Goal: Information Seeking & Learning: Learn about a topic

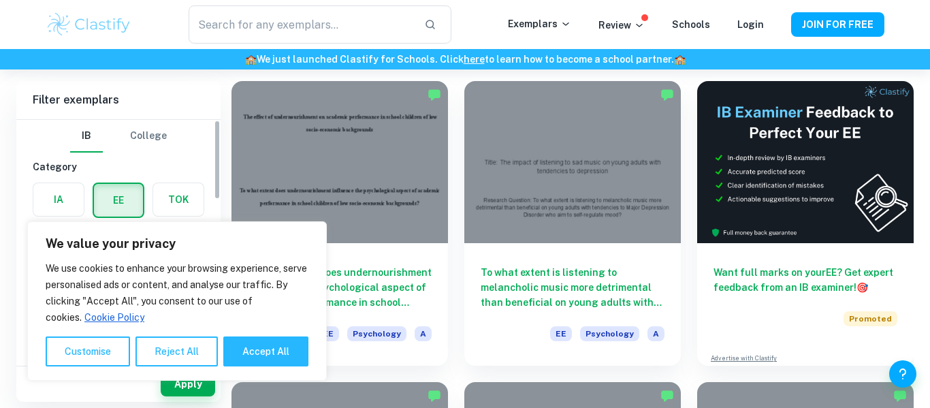
scroll to position [93, 0]
click at [193, 340] on button "Reject All" at bounding box center [176, 351] width 82 height 30
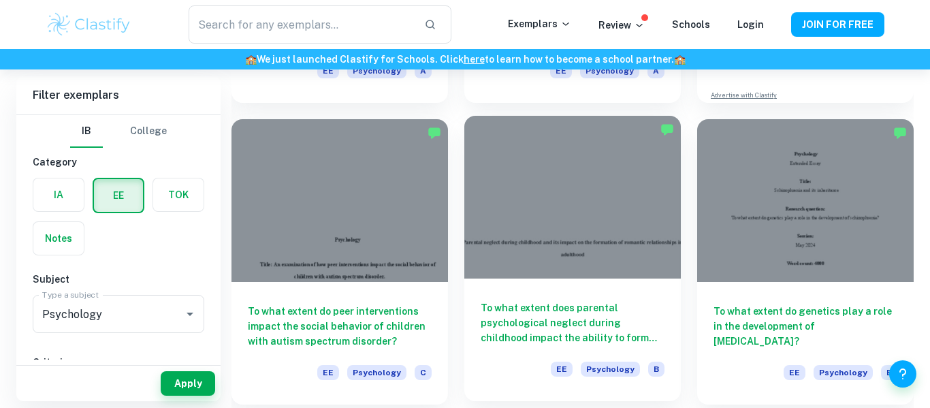
scroll to position [358, 0]
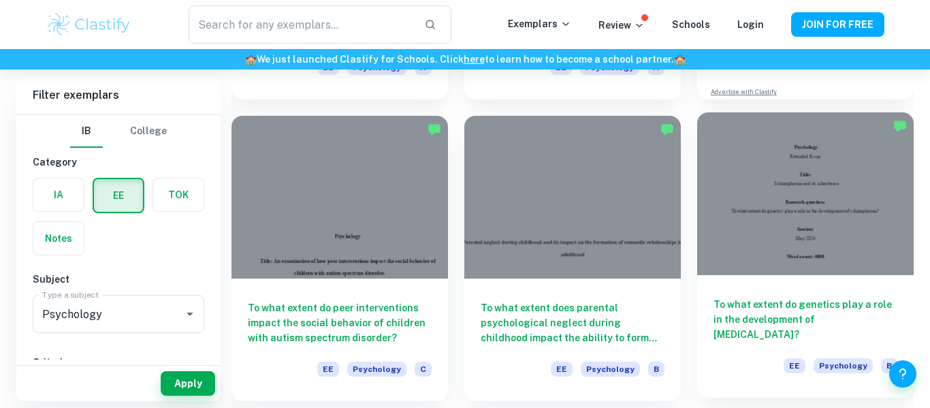
click at [805, 241] on div at bounding box center [805, 193] width 216 height 162
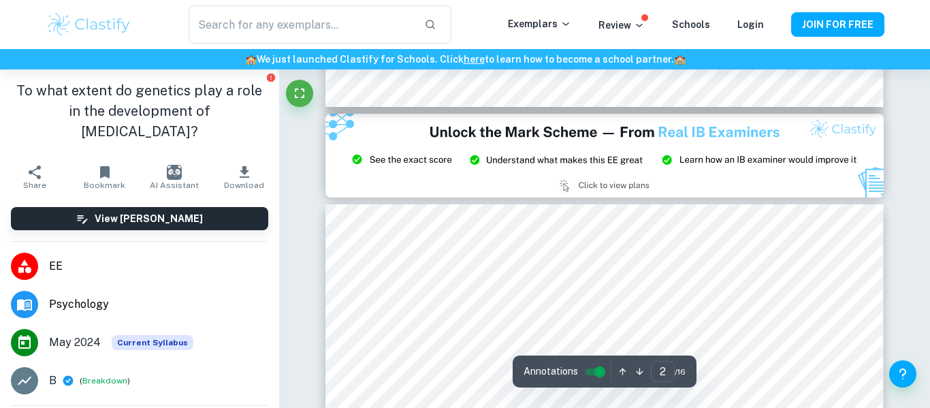
type input "3"
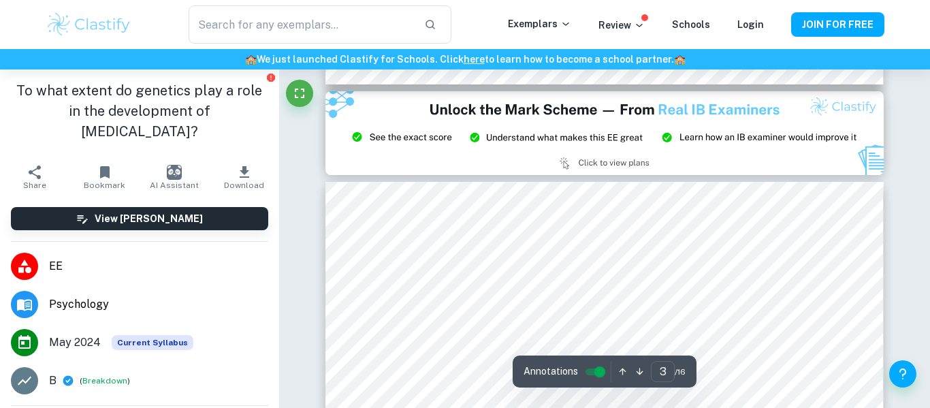
click at [723, 301] on div at bounding box center [601, 313] width 420 height 24
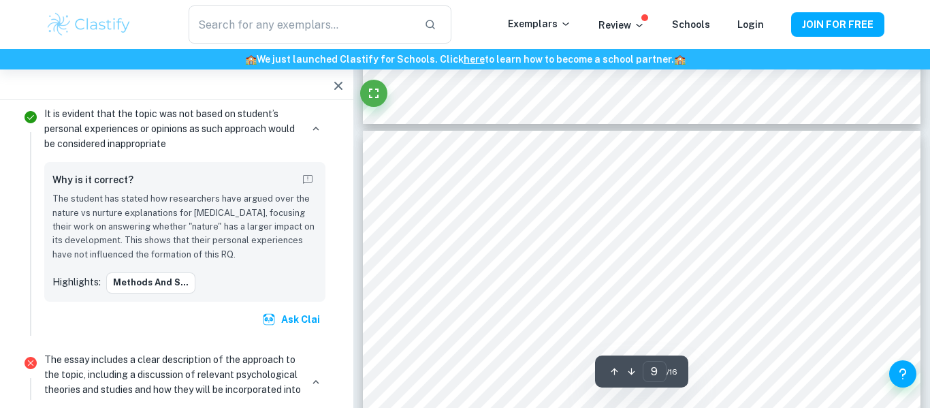
scroll to position [6204, 0]
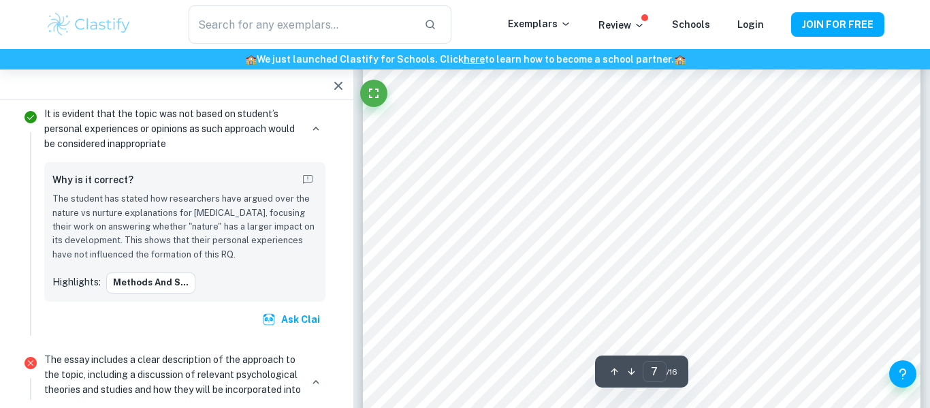
type input "1"
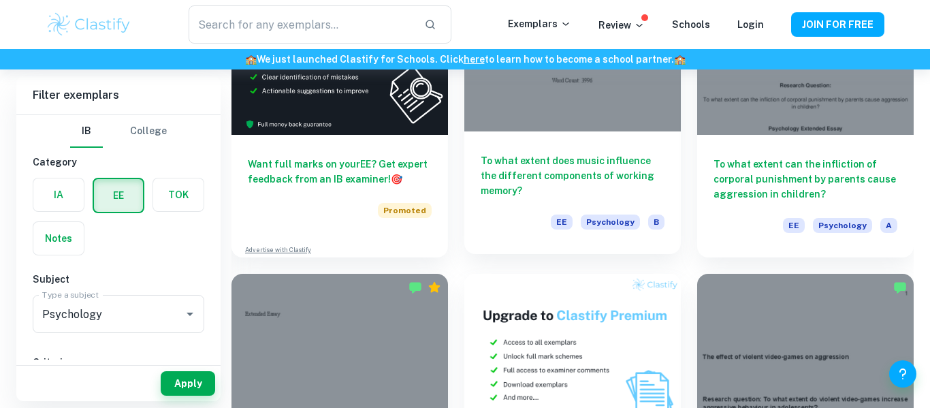
scroll to position [2012, 0]
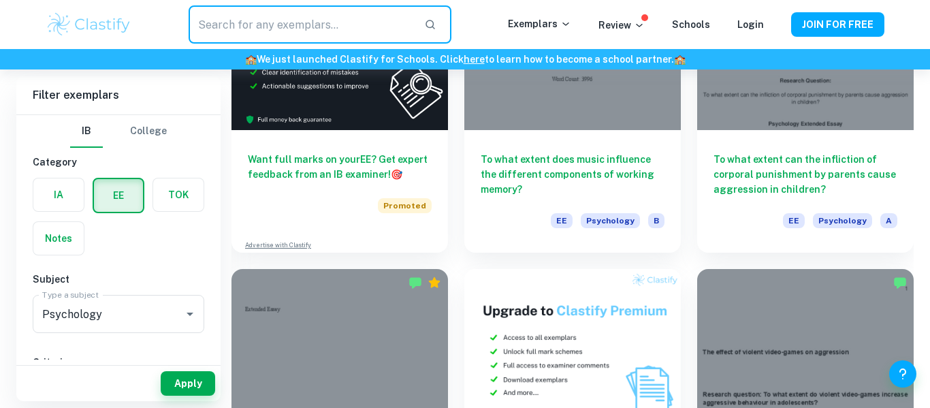
click at [406, 31] on input "text" at bounding box center [301, 24] width 225 height 38
type input "political standpoint"
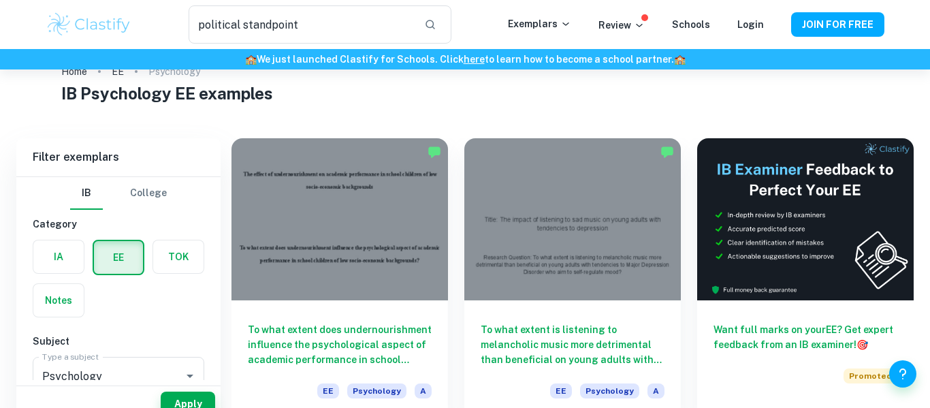
scroll to position [54, 0]
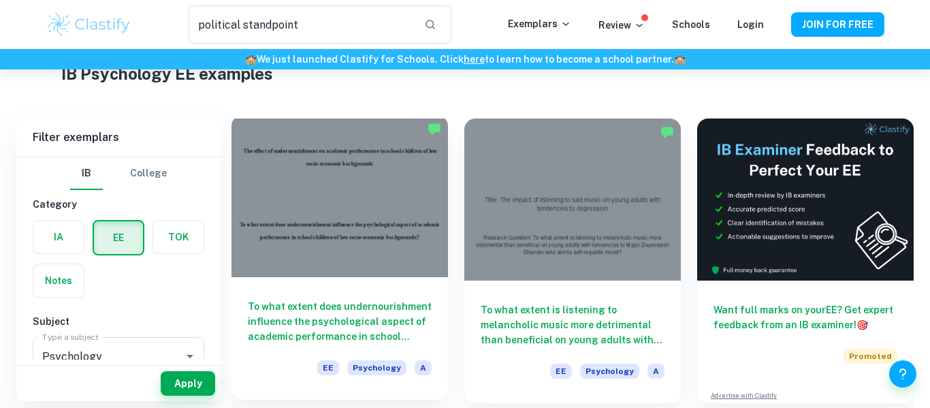
click at [385, 230] on div at bounding box center [339, 196] width 216 height 162
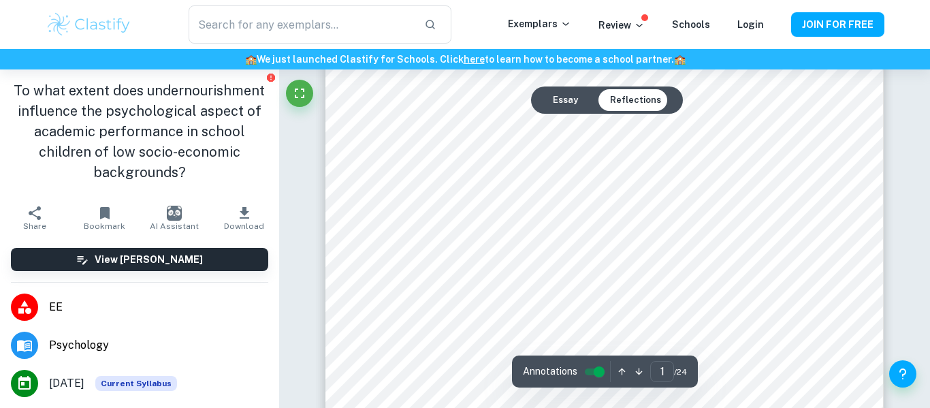
scroll to position [85, 0]
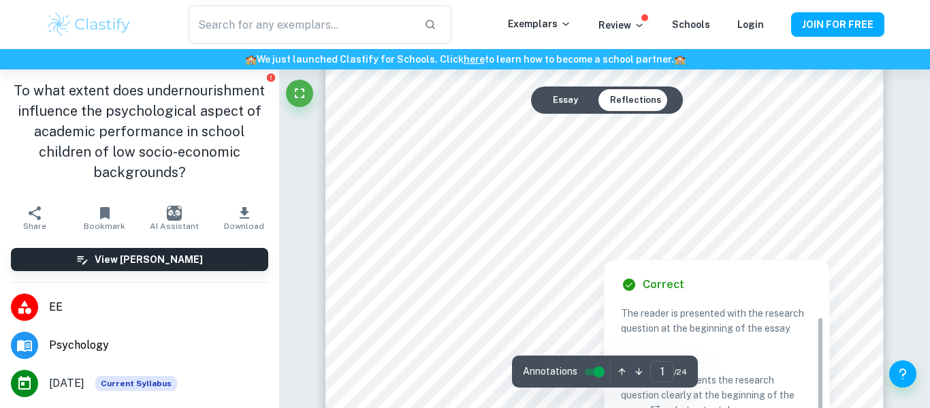
click at [652, 225] on div at bounding box center [603, 231] width 410 height 26
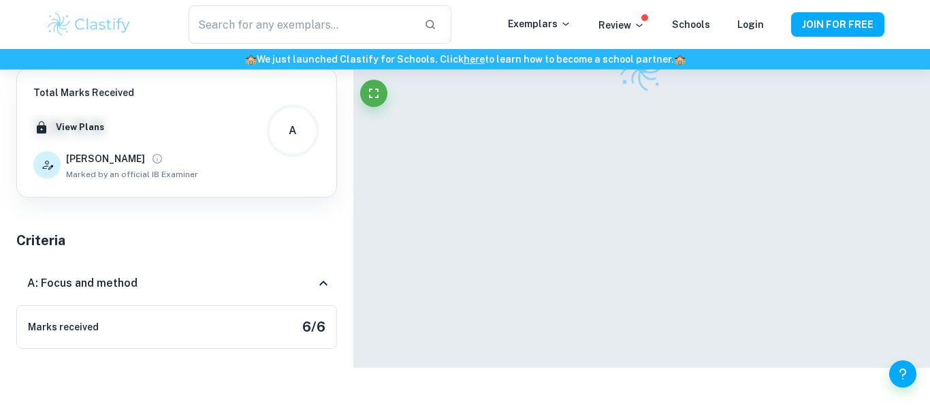
click at [652, 225] on div at bounding box center [642, 175] width 558 height 383
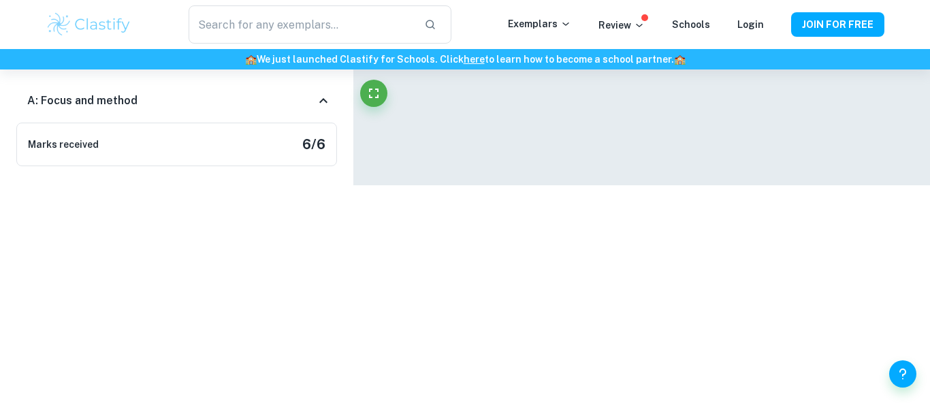
scroll to position [1201, 0]
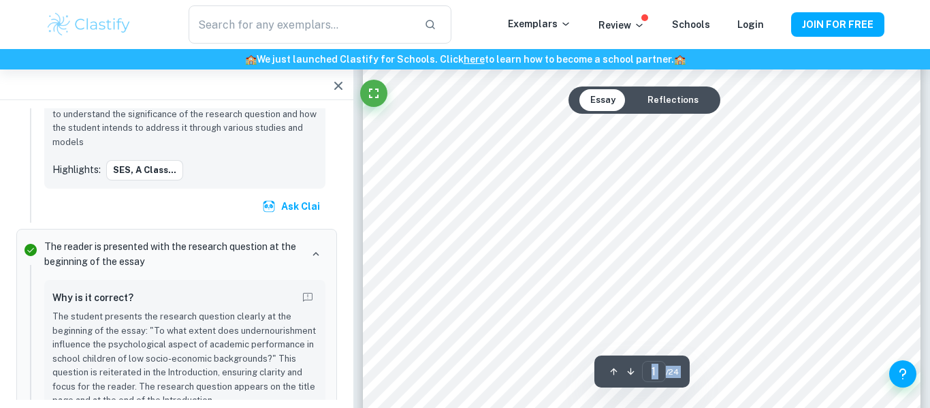
scroll to position [54, 0]
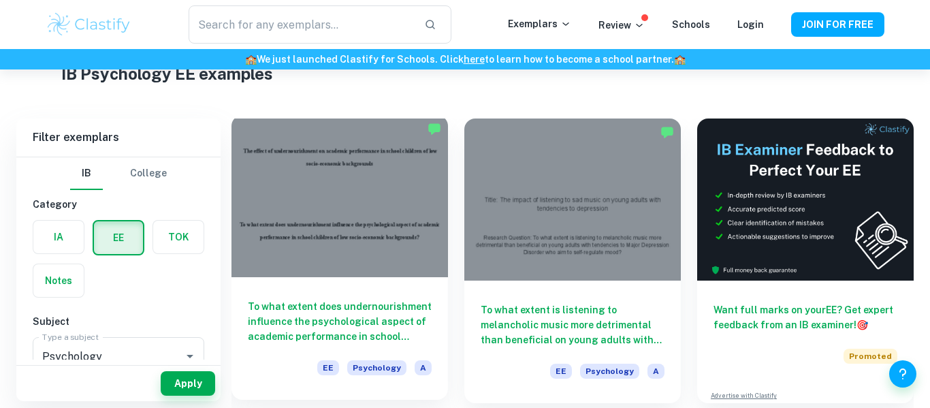
click at [295, 226] on div at bounding box center [339, 196] width 216 height 162
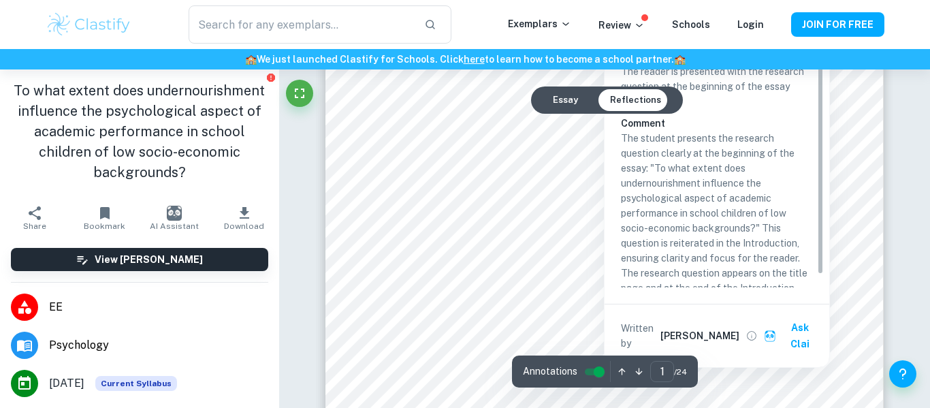
scroll to position [13, 0]
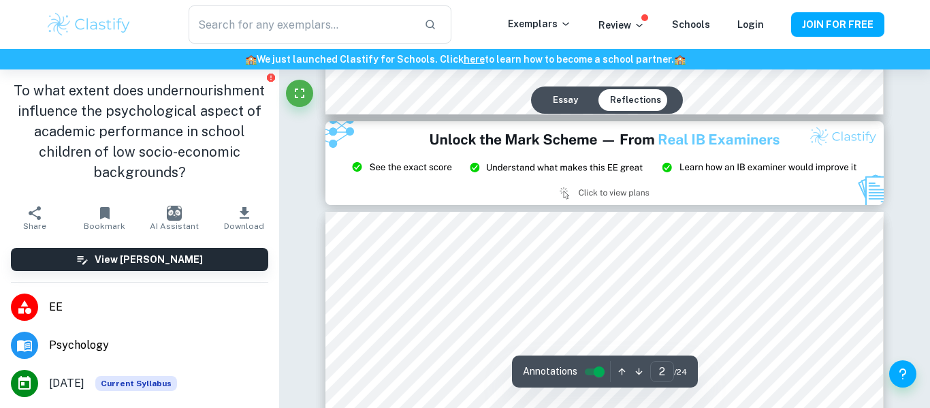
type input "3"
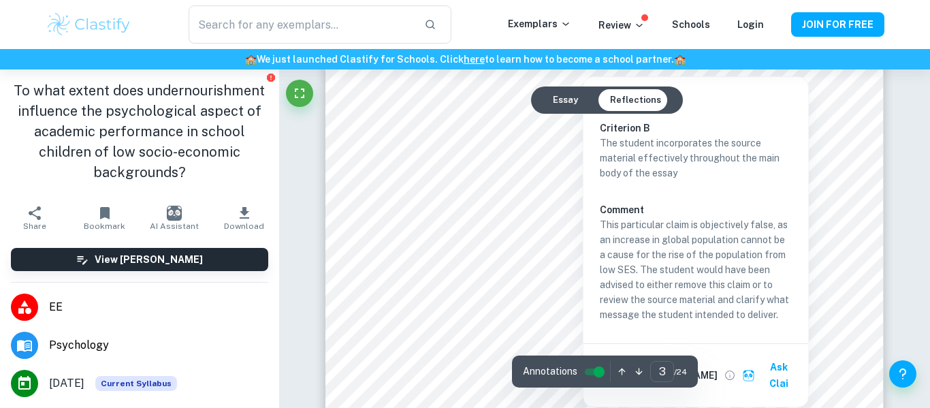
scroll to position [1923, 0]
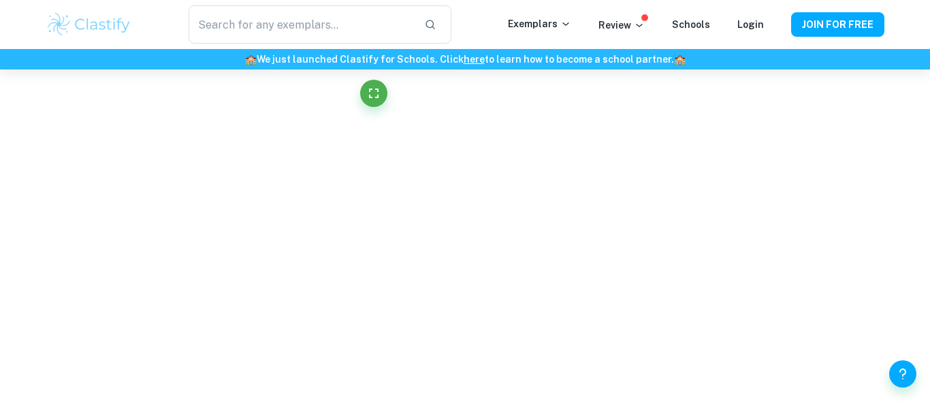
scroll to position [845, 0]
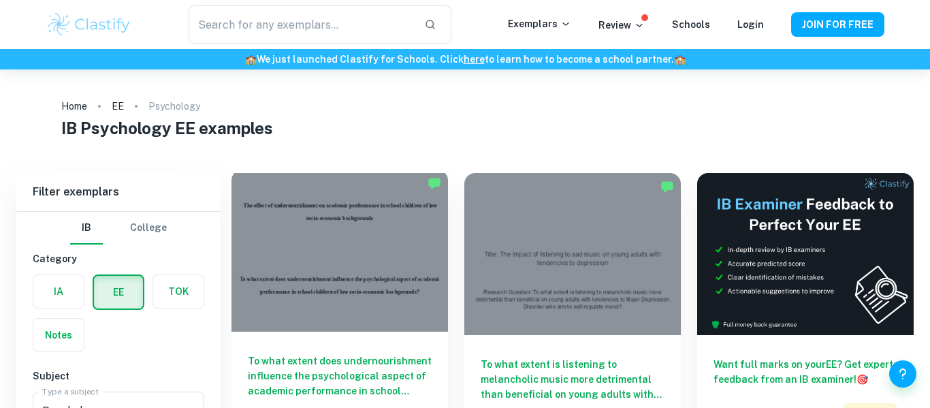
scroll to position [99, 0]
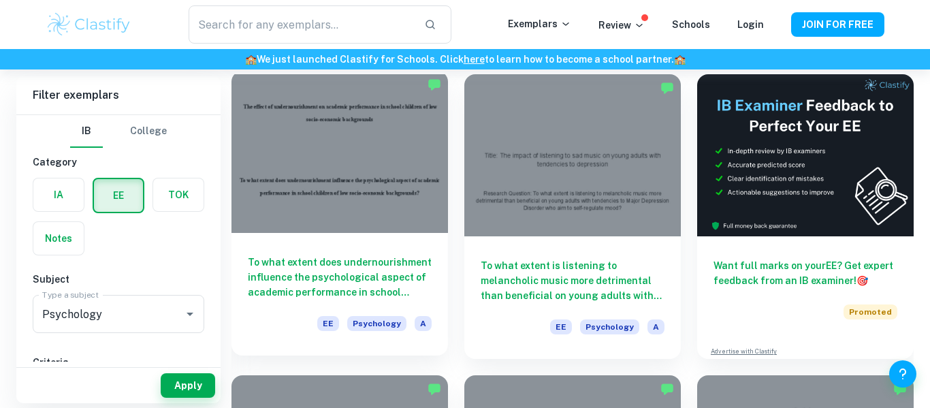
click at [342, 169] on div at bounding box center [339, 152] width 216 height 162
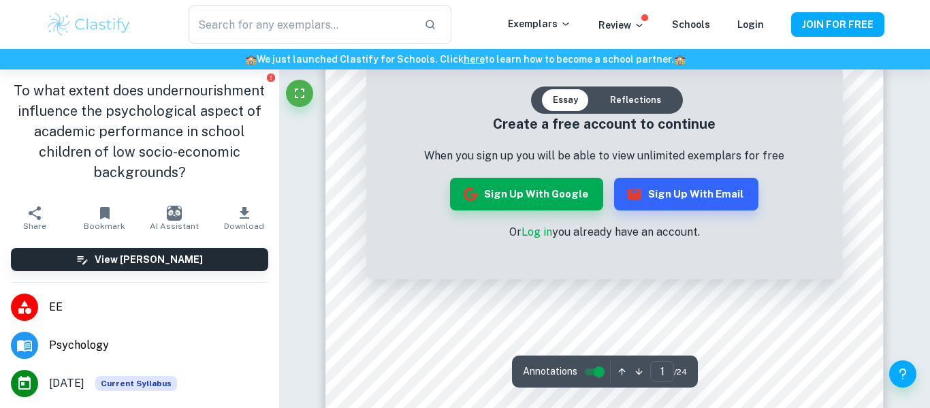
scroll to position [150, 0]
click at [808, 265] on div "Create a free account to continue When you sign up you will be able to view unl…" at bounding box center [604, 177] width 476 height 204
click at [822, 96] on div "Create a free account to continue When you sign up you will be able to view unl…" at bounding box center [604, 177] width 476 height 204
click at [656, 104] on button "Reflections" at bounding box center [635, 100] width 73 height 22
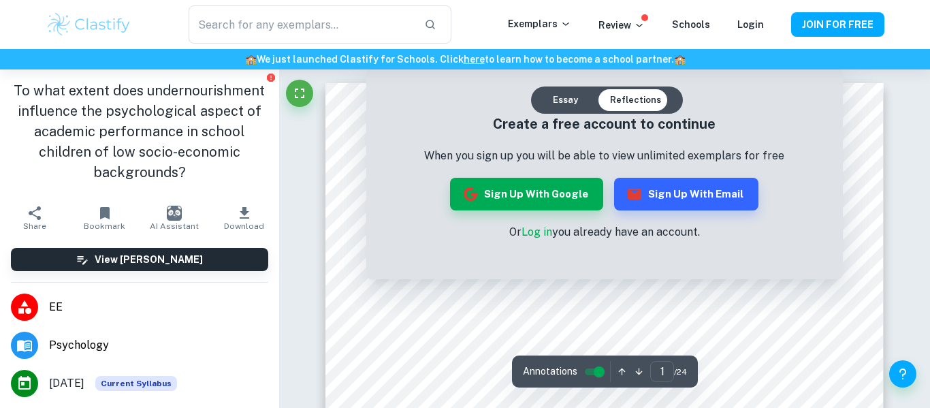
click at [550, 99] on button "Essay" at bounding box center [565, 100] width 47 height 22
click at [606, 237] on p "Or Log in you already have an account." at bounding box center [604, 232] width 360 height 16
click at [825, 168] on div "Create a free account to continue When you sign up you will be able to view unl…" at bounding box center [604, 177] width 476 height 204
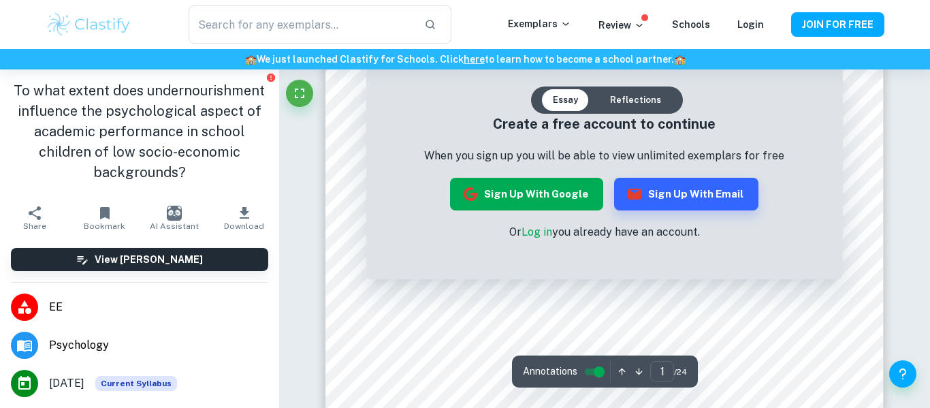
click at [549, 192] on button "Sign up with Google" at bounding box center [526, 194] width 153 height 33
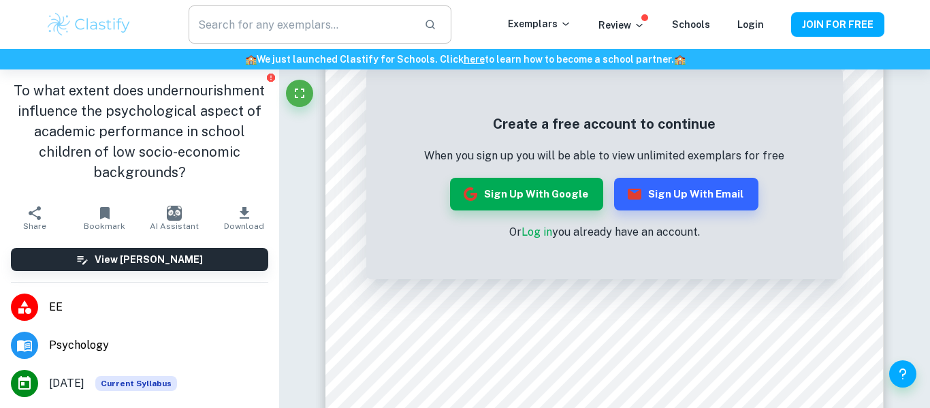
scroll to position [99, 0]
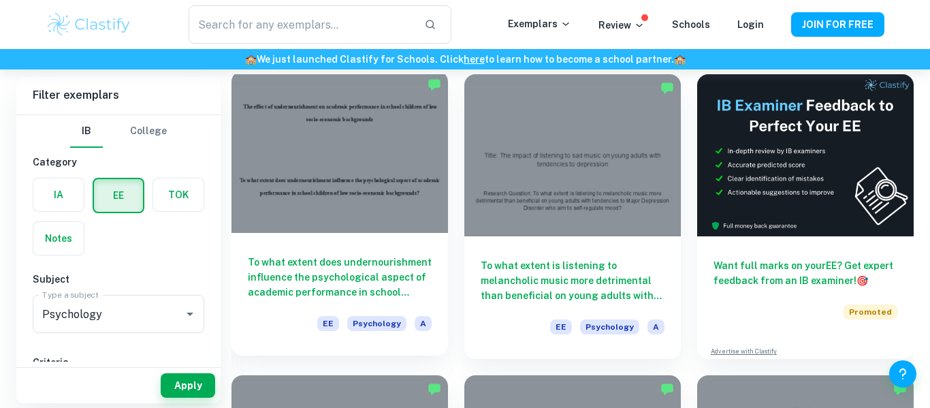
click at [428, 177] on div at bounding box center [339, 152] width 216 height 162
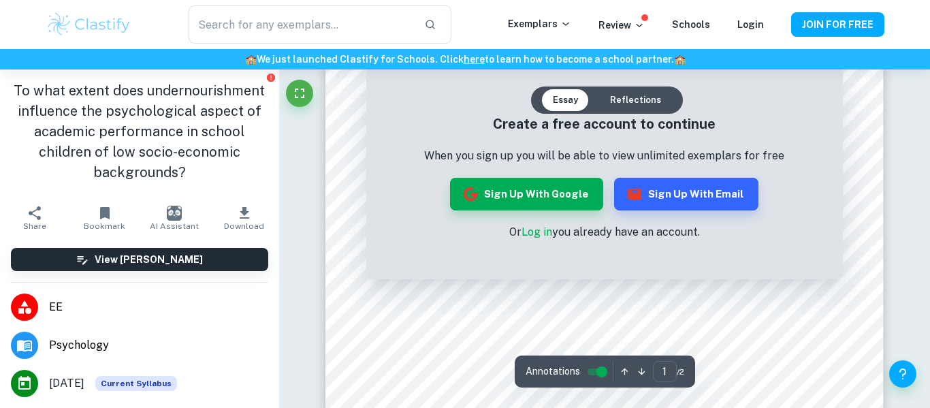
scroll to position [327, 0]
click at [525, 212] on div "Create a free account to continue When you sign up you will be able to view unl…" at bounding box center [604, 177] width 360 height 127
click at [517, 202] on button "Sign up with Google" at bounding box center [526, 194] width 153 height 33
click at [668, 180] on button "Sign up with Email" at bounding box center [686, 194] width 144 height 33
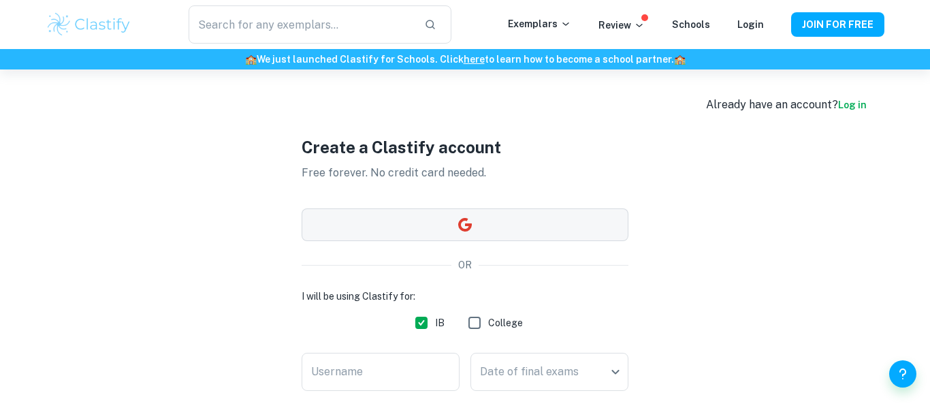
click at [386, 220] on button "button" at bounding box center [464, 224] width 327 height 33
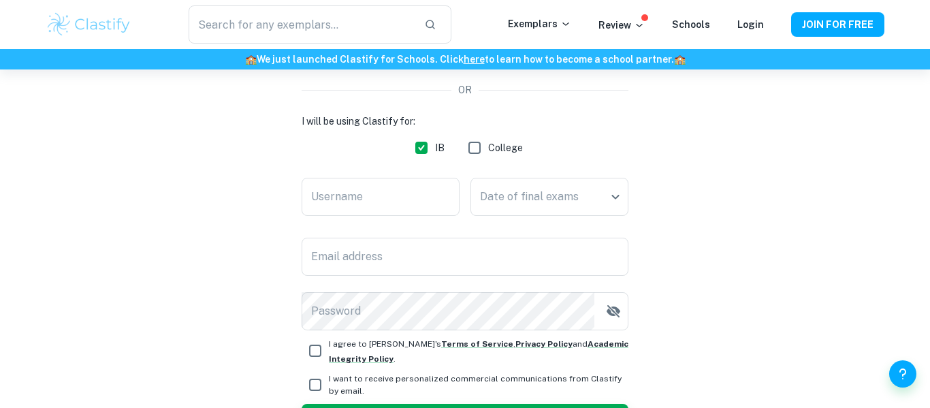
scroll to position [176, 0]
click at [433, 189] on input "Username" at bounding box center [380, 195] width 158 height 38
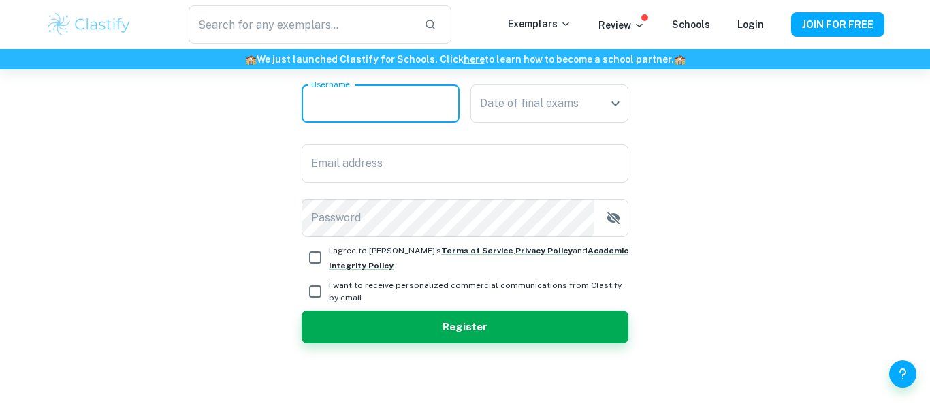
scroll to position [269, 0]
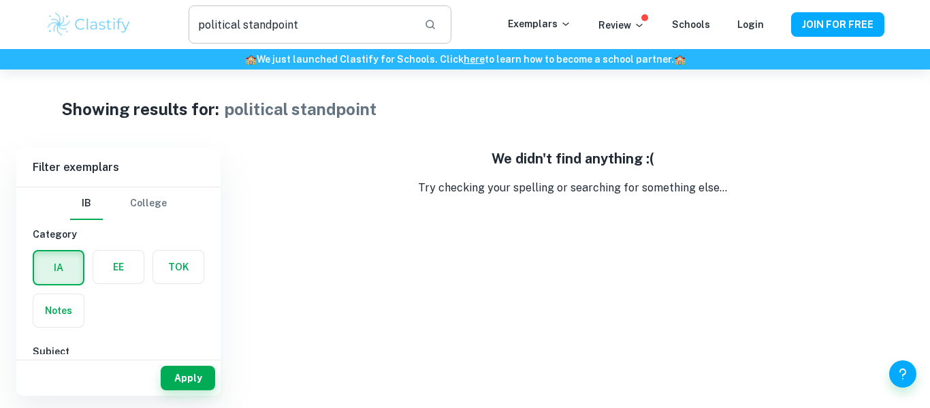
click at [335, 36] on input "political standpoint" at bounding box center [301, 24] width 225 height 38
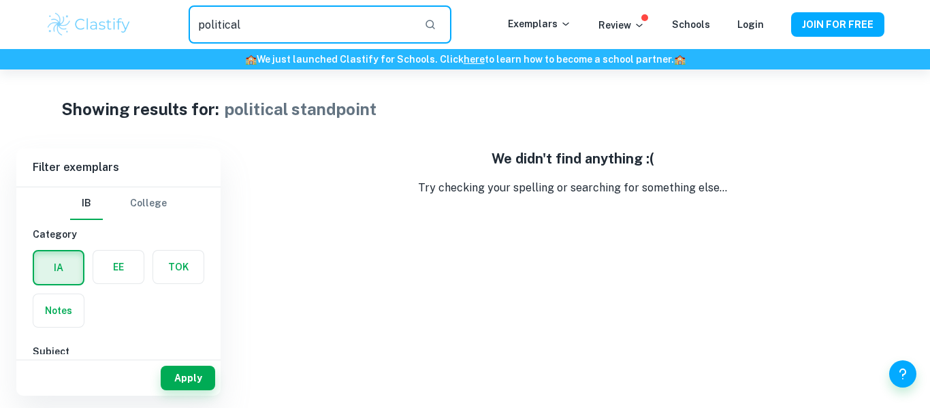
type input "political"
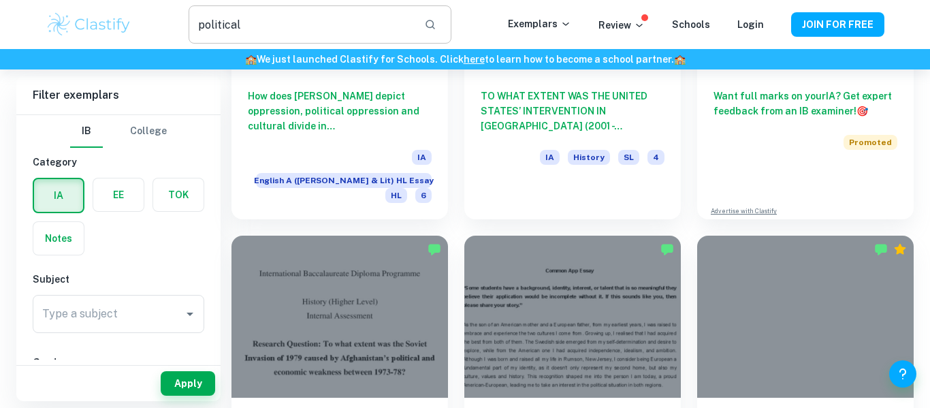
scroll to position [361, 0]
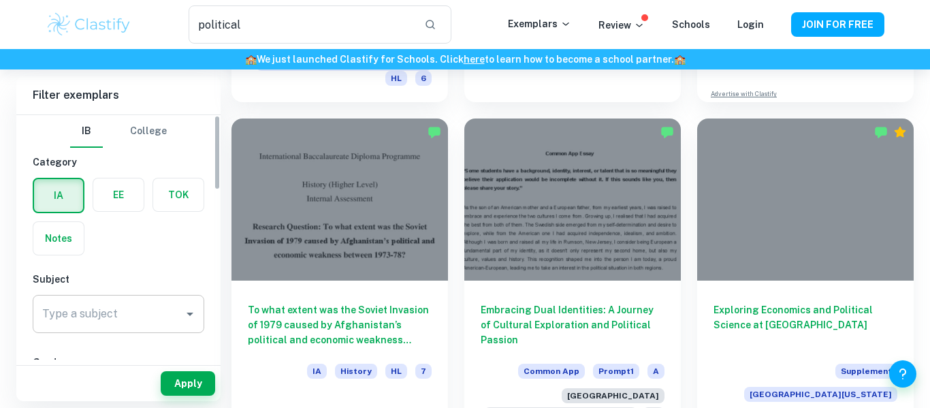
click at [174, 307] on input "Type a subject" at bounding box center [108, 314] width 139 height 26
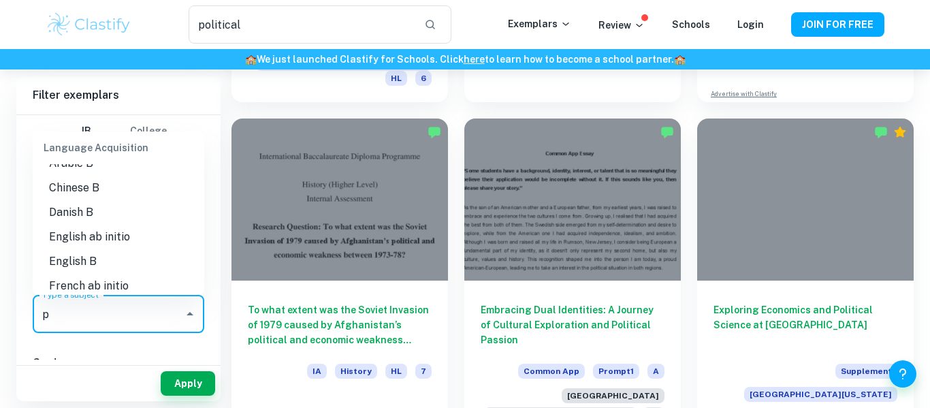
scroll to position [0, 0]
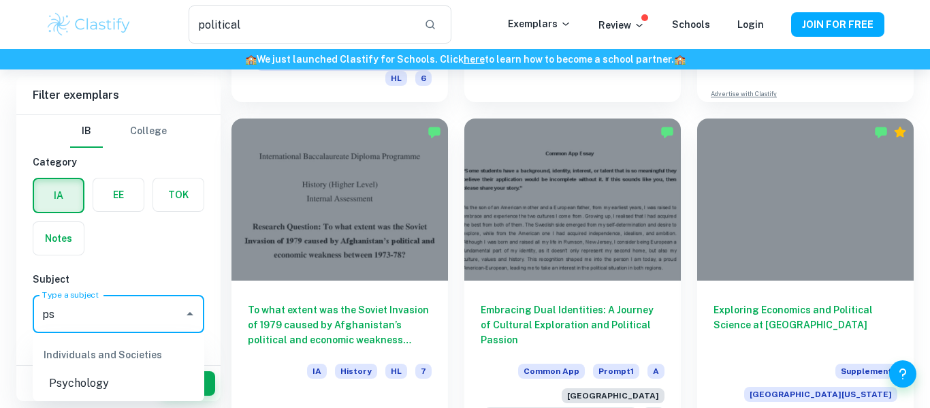
type input "p"
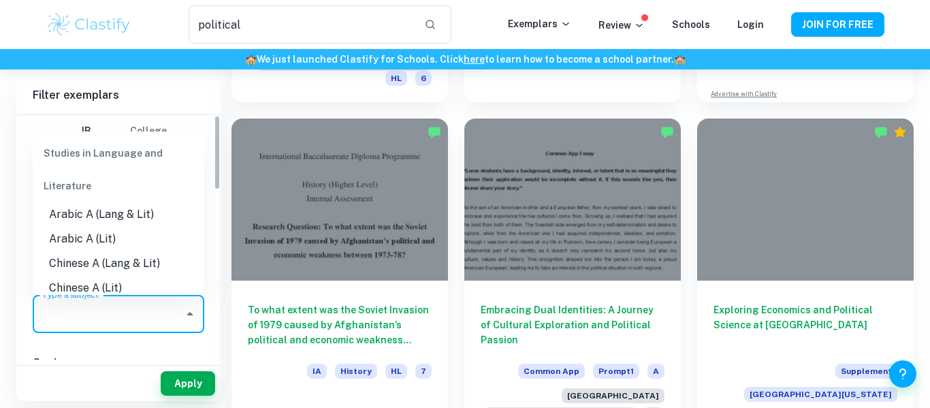
click at [148, 99] on h6 "Filter exemplars" at bounding box center [118, 95] width 204 height 38
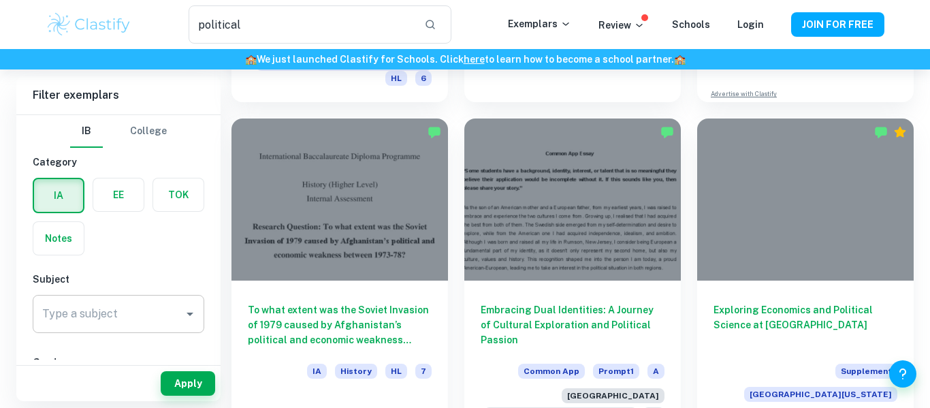
click at [93, 314] on div "Type a subject Type a subject" at bounding box center [118, 314] width 171 height 38
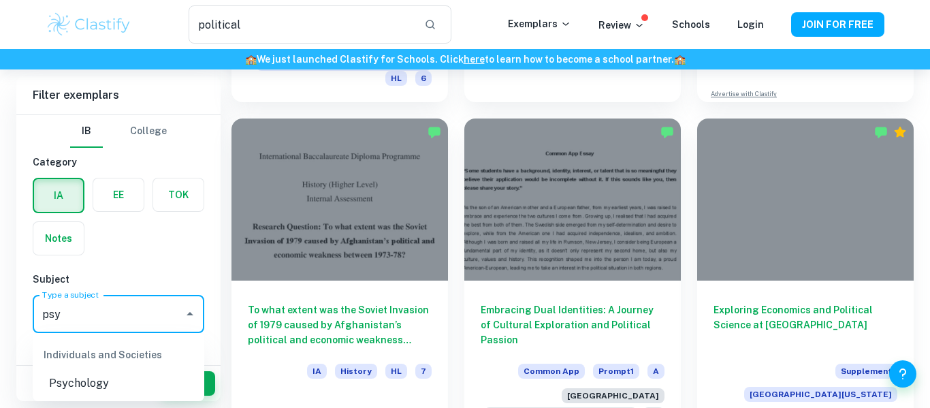
click at [119, 398] on ul "Individuals and Societies Psychology" at bounding box center [118, 367] width 171 height 68
click at [115, 387] on li "Psychology" at bounding box center [118, 383] width 171 height 24
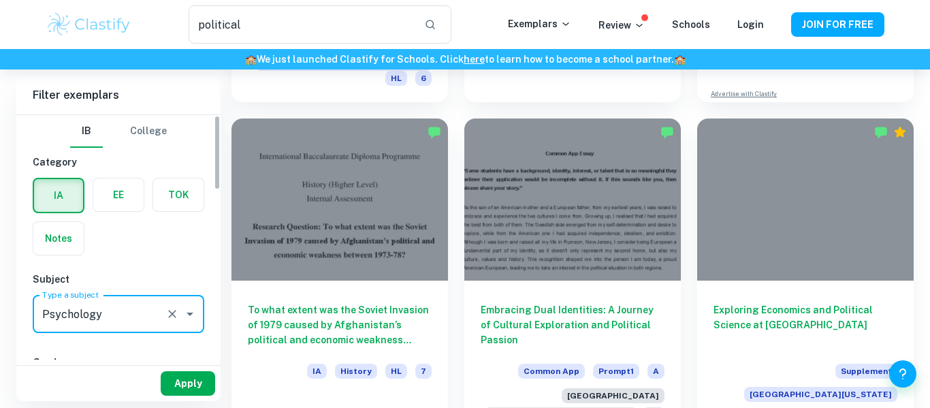
type input "Psychology"
click at [197, 383] on button "Apply" at bounding box center [188, 383] width 54 height 24
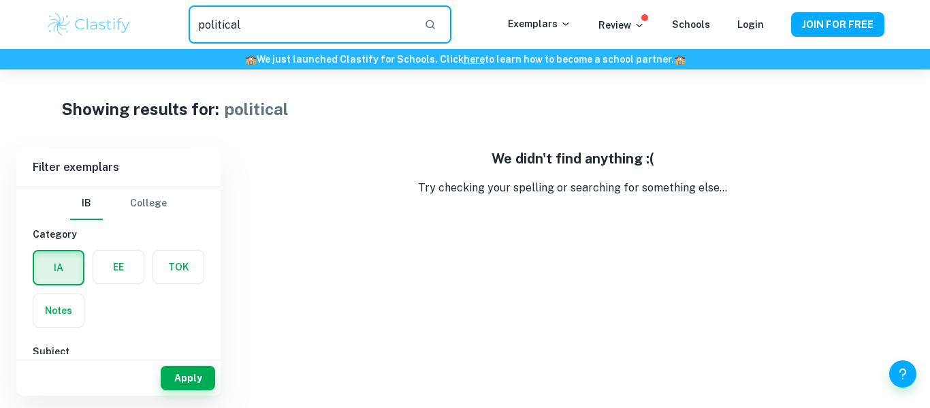
click at [284, 24] on input "political" at bounding box center [301, 24] width 225 height 38
drag, startPoint x: 284, startPoint y: 24, endPoint x: 91, endPoint y: 39, distance: 193.2
click at [91, 39] on div "political ​ Exemplars Review Schools Login JOIN FOR FREE" at bounding box center [464, 24] width 871 height 38
type input "political standpoint"
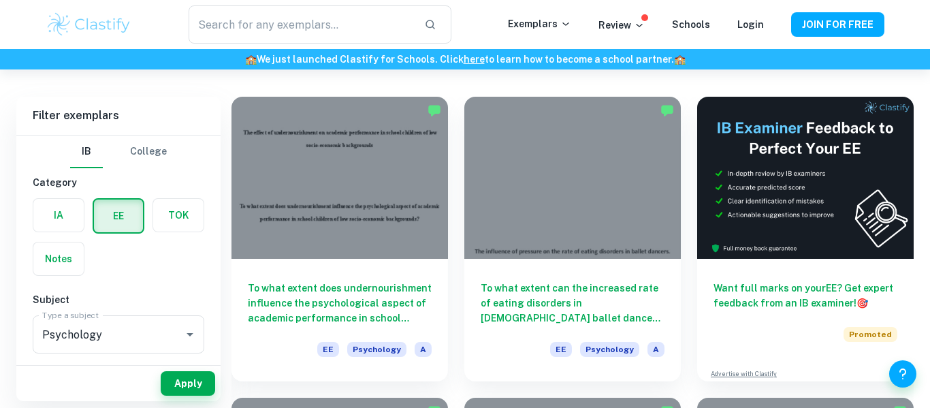
scroll to position [76, 0]
click at [551, 225] on div at bounding box center [572, 178] width 216 height 162
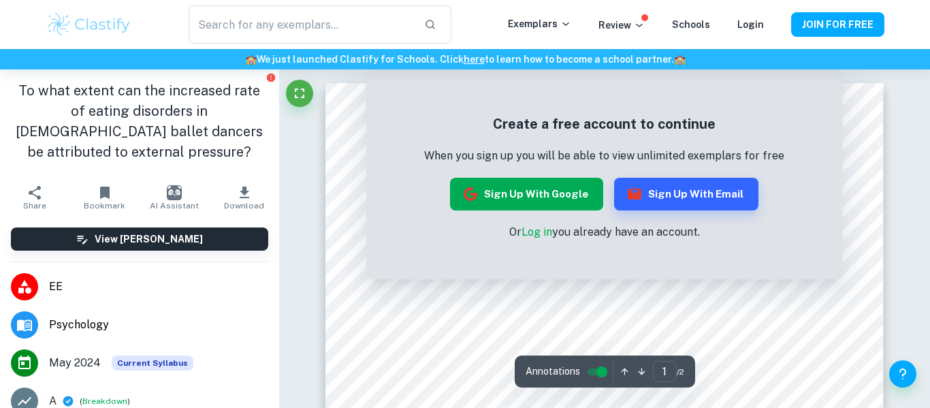
click at [555, 195] on button "Sign up with Google" at bounding box center [526, 194] width 153 height 33
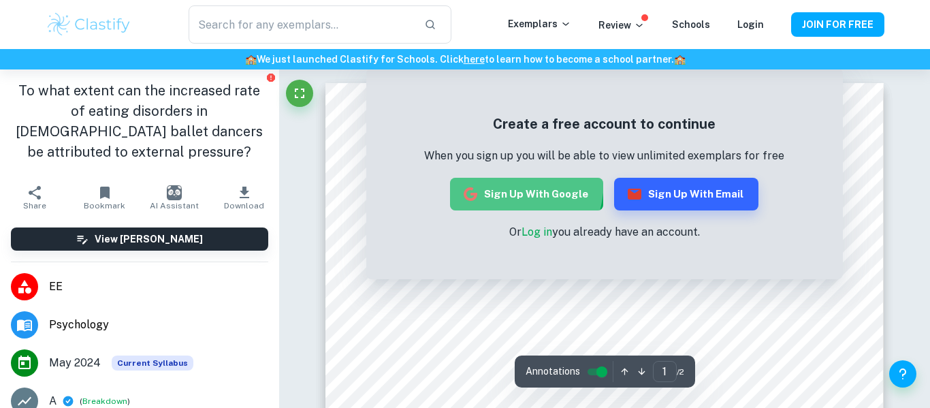
click at [480, 179] on button "Sign up with Google" at bounding box center [526, 194] width 153 height 33
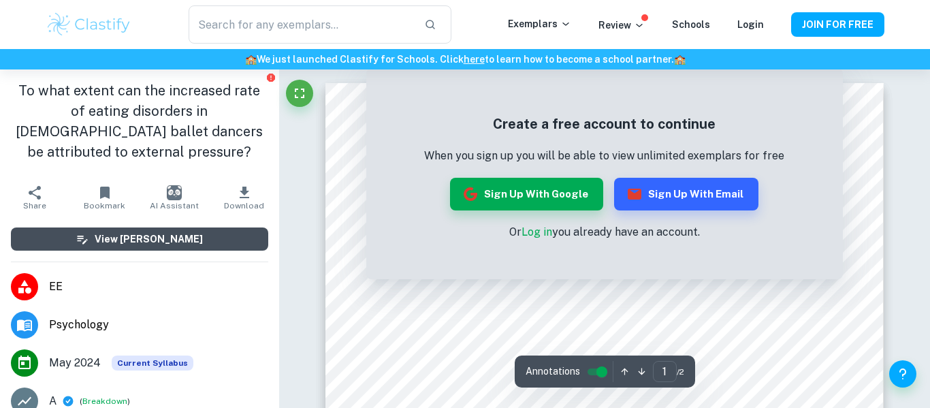
click at [156, 231] on h6 "View [PERSON_NAME]" at bounding box center [149, 238] width 108 height 15
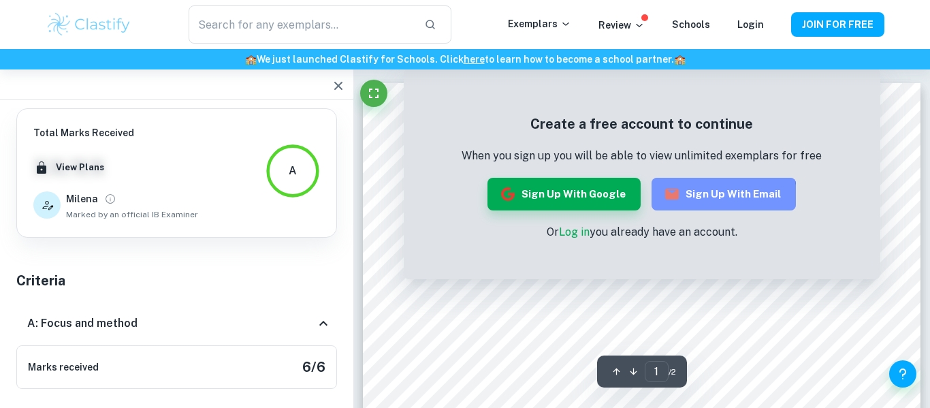
click at [686, 203] on button "Sign up with Email" at bounding box center [723, 194] width 144 height 33
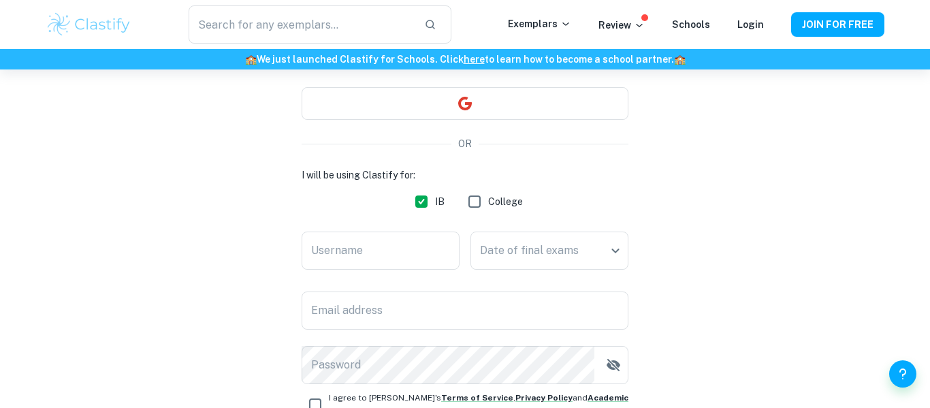
scroll to position [127, 0]
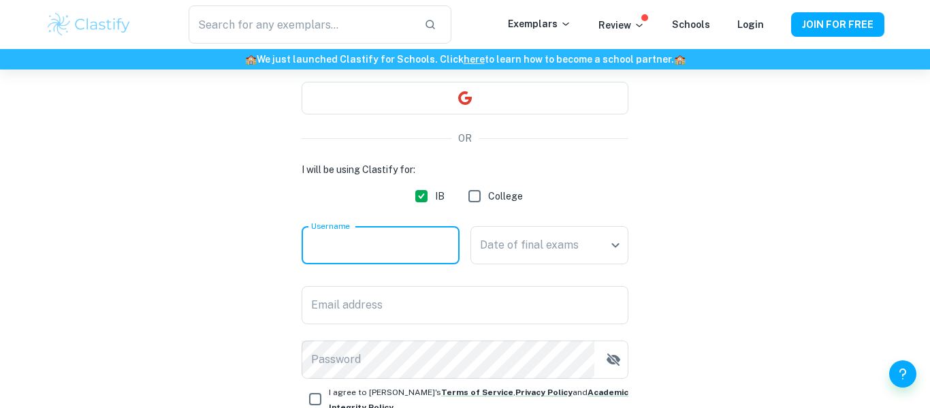
click at [374, 252] on input "Username" at bounding box center [380, 245] width 158 height 38
type input "Dany"
click at [515, 257] on body "We value your privacy We use cookies to enhance your browsing experience, serve…" at bounding box center [465, 147] width 930 height 408
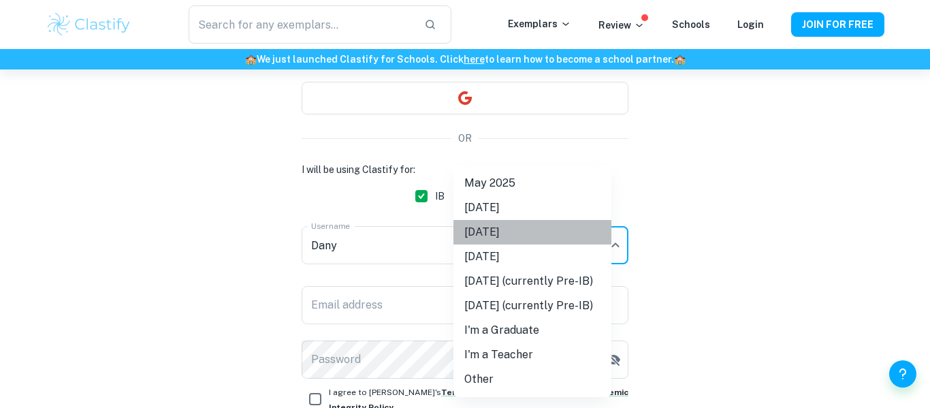
click at [504, 238] on li "[DATE]" at bounding box center [532, 232] width 158 height 24
type input "M26"
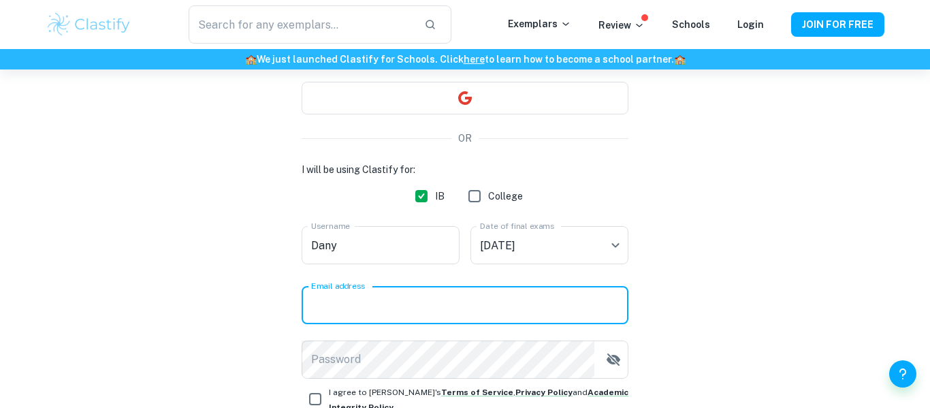
click at [365, 295] on div "Email address Email address" at bounding box center [464, 305] width 327 height 38
type input "[EMAIL_ADDRESS][DOMAIN_NAME]"
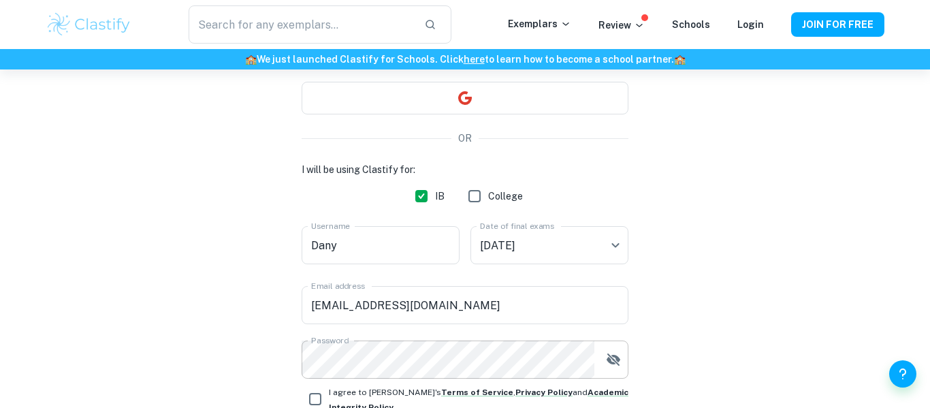
click at [612, 365] on icon "button" at bounding box center [613, 359] width 16 height 16
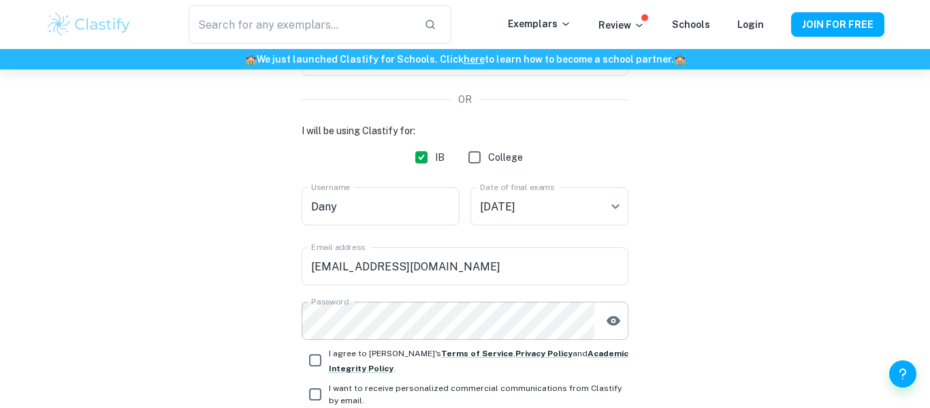
scroll to position [184, 0]
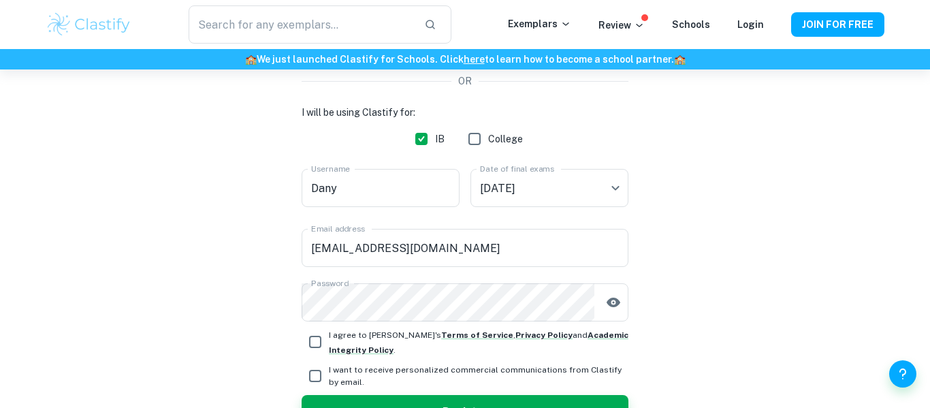
click at [318, 342] on input "I agree to [PERSON_NAME]'s Terms of Service , Privacy Policy and Academic Integ…" at bounding box center [314, 341] width 27 height 27
checkbox input "true"
click at [315, 374] on input "I want to receive personalized commercial communications from Clastify by email." at bounding box center [314, 375] width 27 height 27
checkbox input "true"
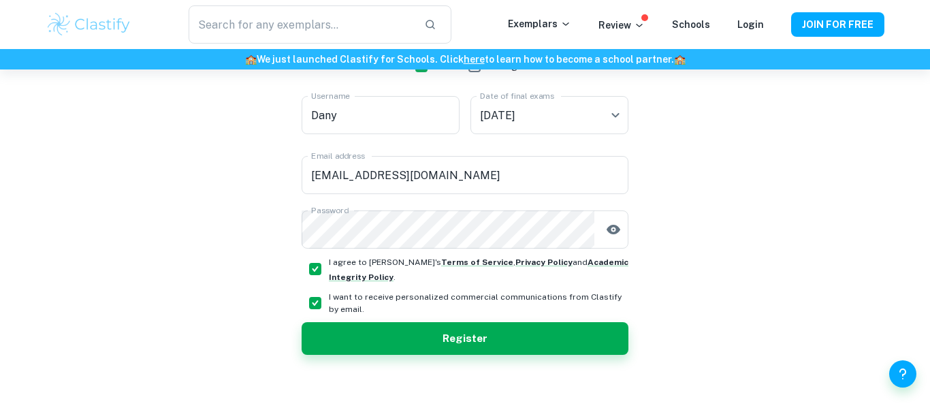
scroll to position [269, 0]
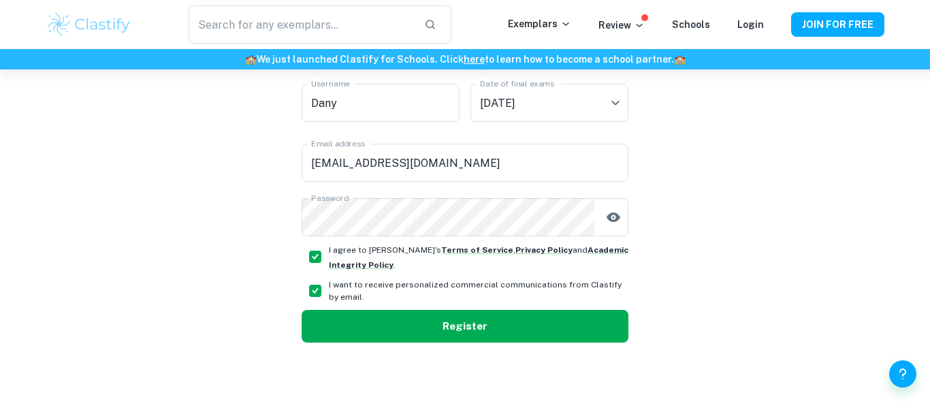
click at [359, 332] on button "Register" at bounding box center [464, 326] width 327 height 33
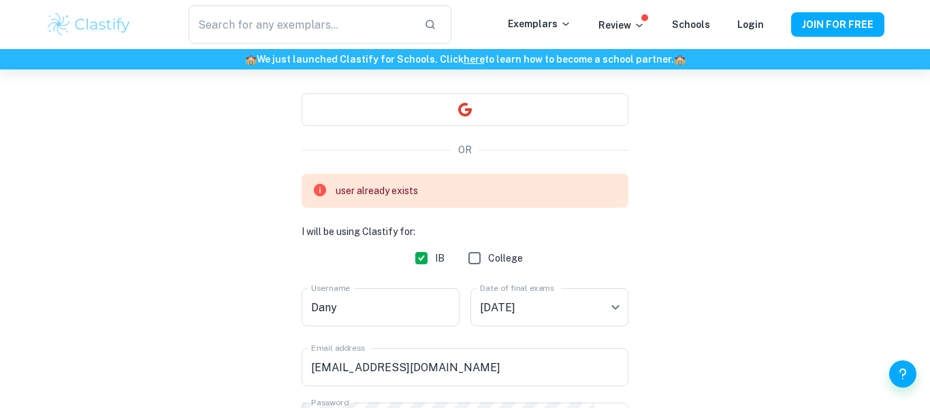
scroll to position [125, 0]
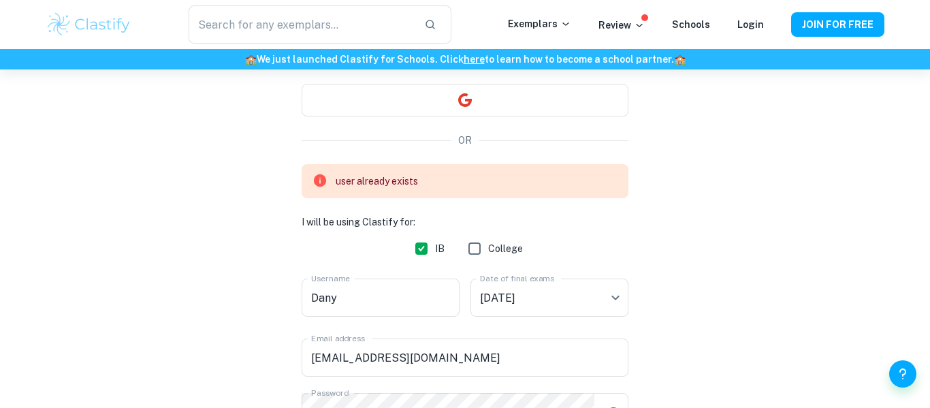
click at [738, 20] on div "Exemplars Review Schools Login" at bounding box center [649, 24] width 283 height 16
click at [744, 24] on link "Login" at bounding box center [750, 24] width 27 height 11
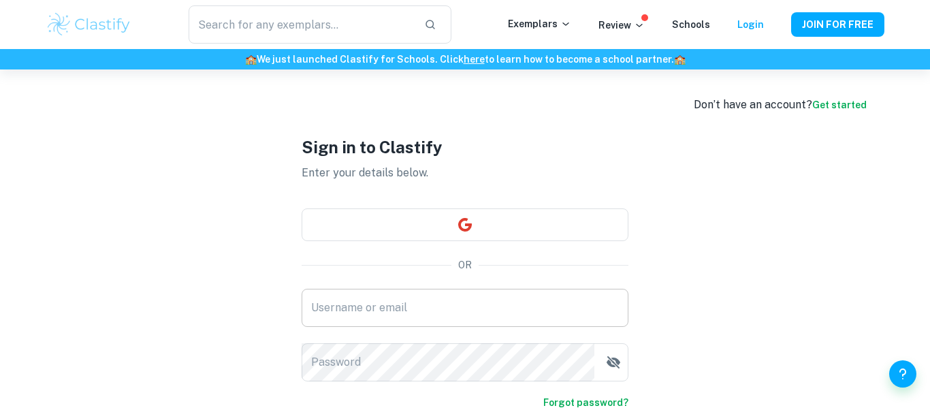
type input "[EMAIL_ADDRESS][DOMAIN_NAME]"
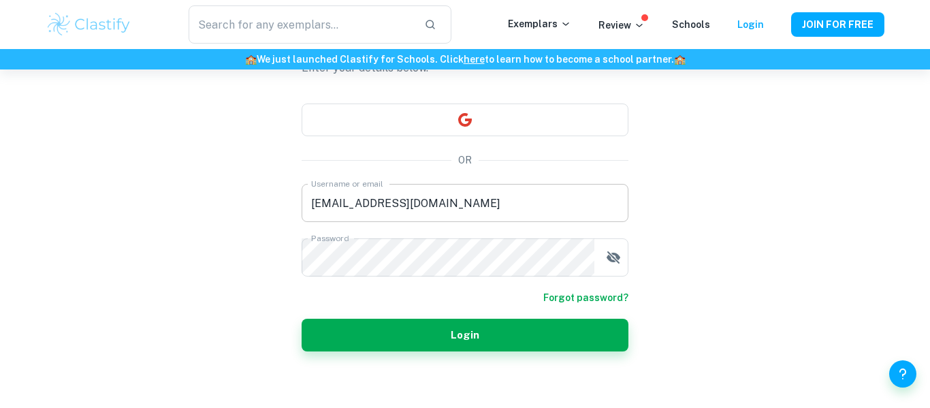
scroll to position [114, 0]
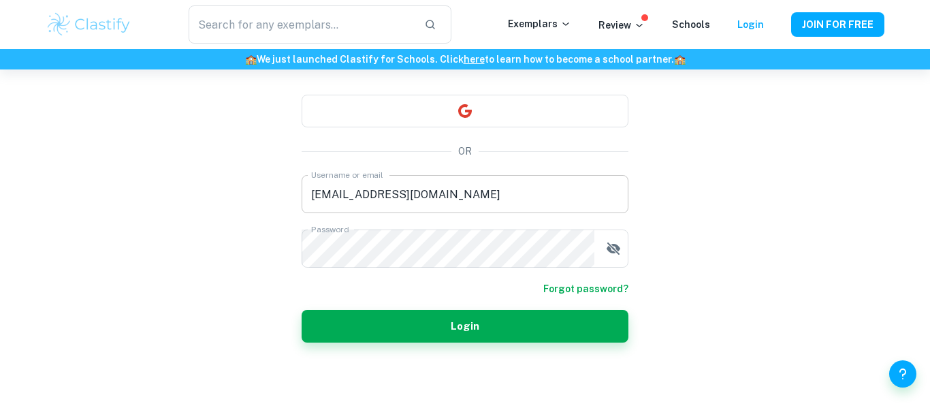
click at [442, 325] on button "Login" at bounding box center [464, 326] width 327 height 33
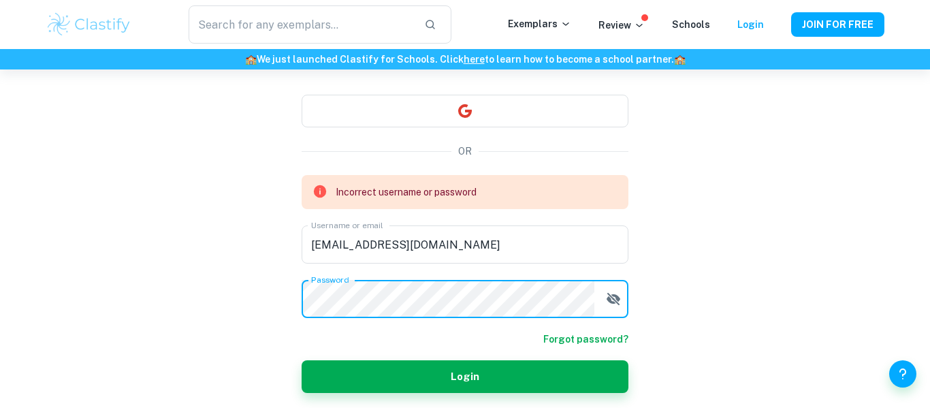
click at [165, 336] on div "Don’t have an account? Get started Sign in to Clastify Enter your details below…" at bounding box center [464, 207] width 871 height 502
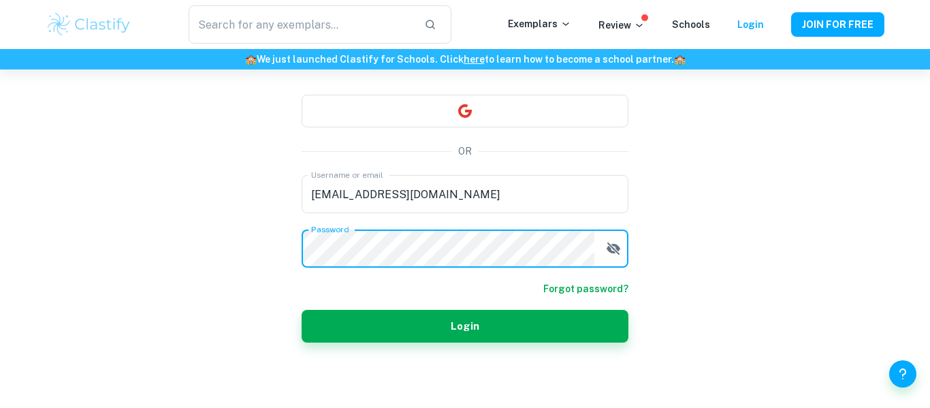
click at [301, 310] on button "Login" at bounding box center [464, 326] width 327 height 33
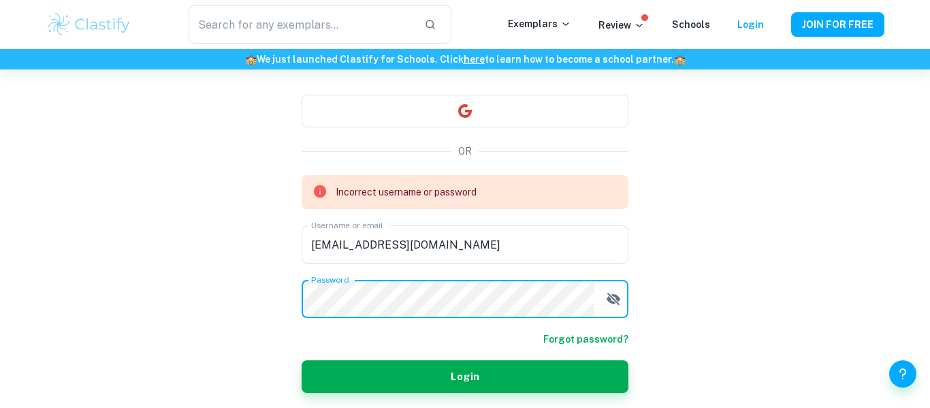
click at [577, 341] on form "Incorrect username or password Username or email [EMAIL_ADDRESS][DOMAIN_NAME] U…" at bounding box center [464, 284] width 327 height 218
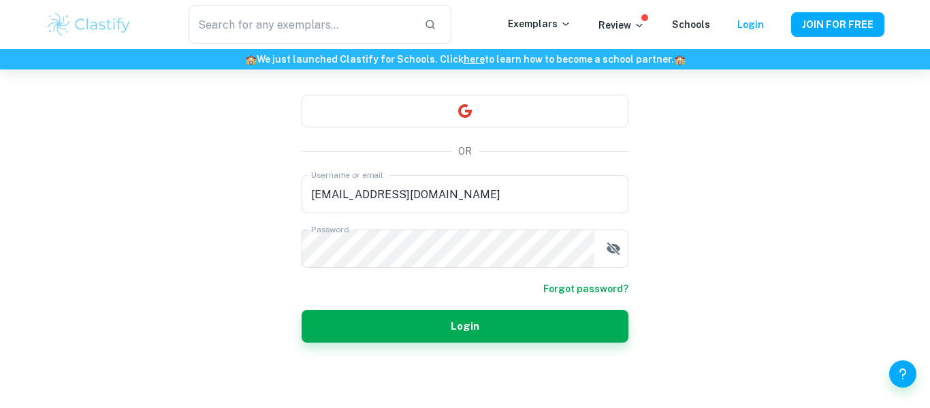
click at [557, 292] on link "Forgot password?" at bounding box center [585, 288] width 85 height 15
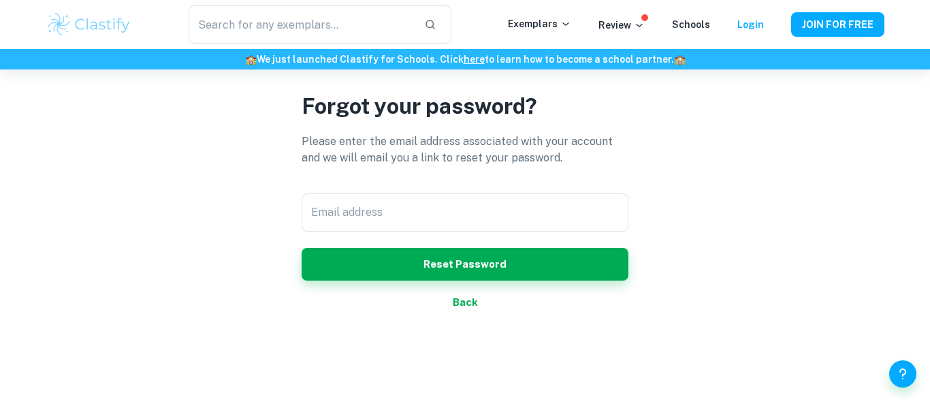
scroll to position [69, 0]
click at [429, 208] on input "Email address" at bounding box center [464, 212] width 327 height 38
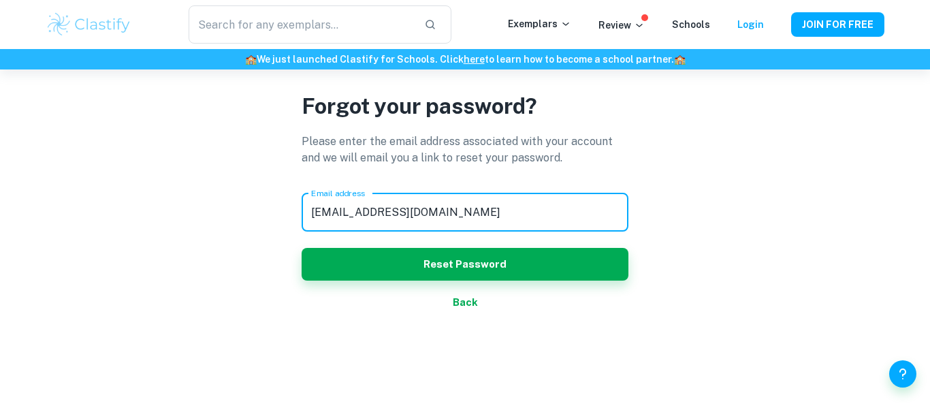
type input "[EMAIL_ADDRESS][DOMAIN_NAME]"
click at [301, 248] on button "Reset Password" at bounding box center [464, 264] width 327 height 33
click at [735, 28] on div "Exemplars Review Schools Login" at bounding box center [649, 24] width 283 height 16
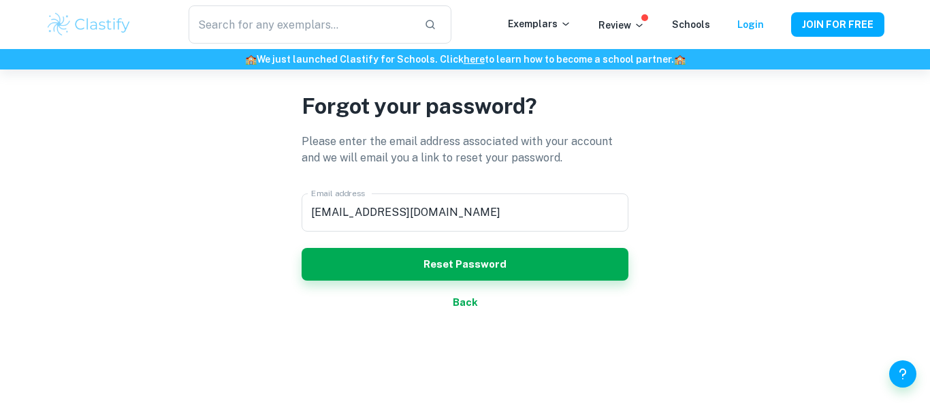
click at [768, 31] on div "Exemplars Review Schools Login" at bounding box center [649, 24] width 283 height 16
click at [766, 29] on div "Exemplars Review Schools Login" at bounding box center [649, 24] width 283 height 16
click at [751, 22] on link "Login" at bounding box center [750, 24] width 27 height 11
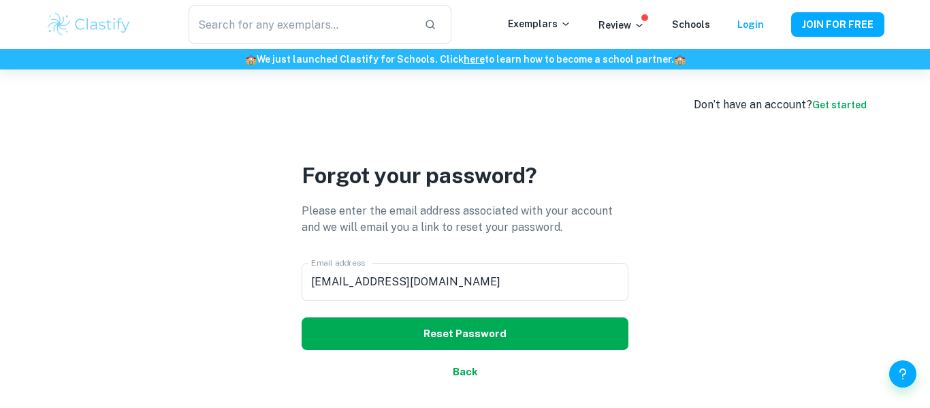
click at [477, 337] on button "Reset Password" at bounding box center [464, 333] width 327 height 33
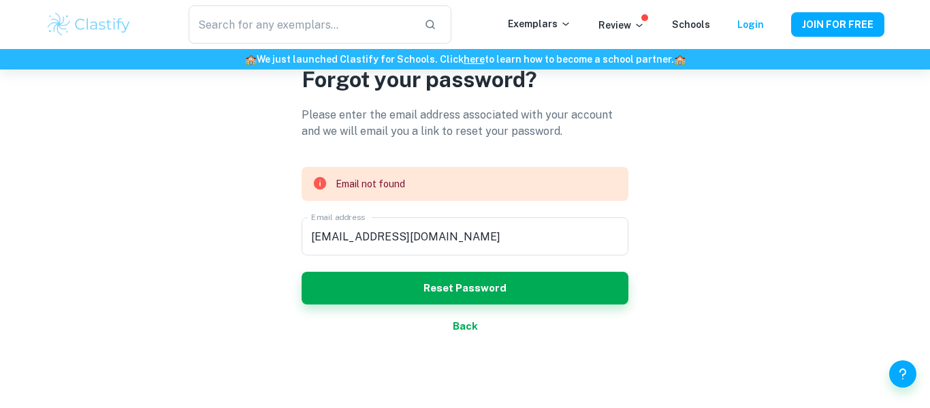
scroll to position [71, 0]
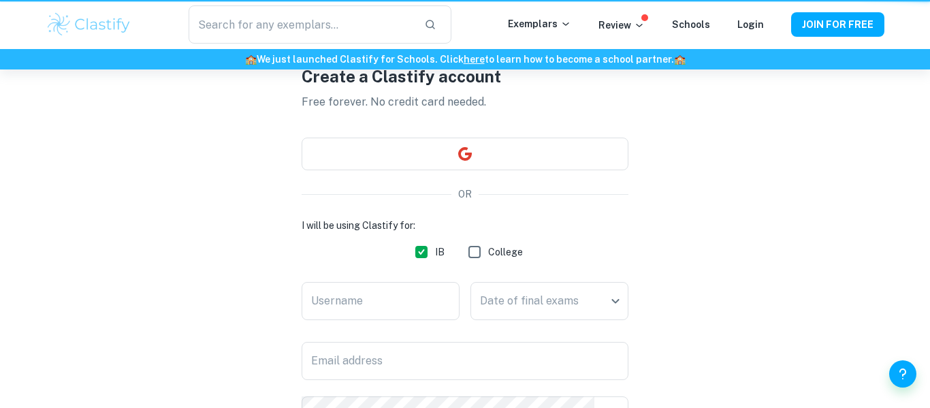
scroll to position [125, 0]
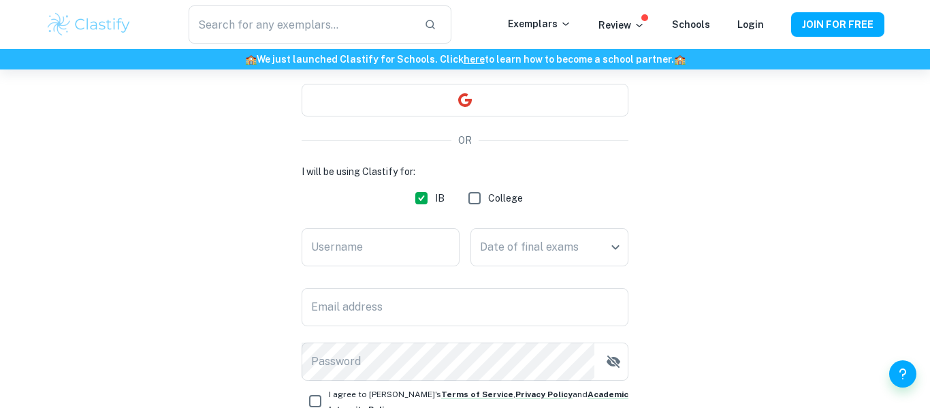
type input "[EMAIL_ADDRESS][DOMAIN_NAME]"
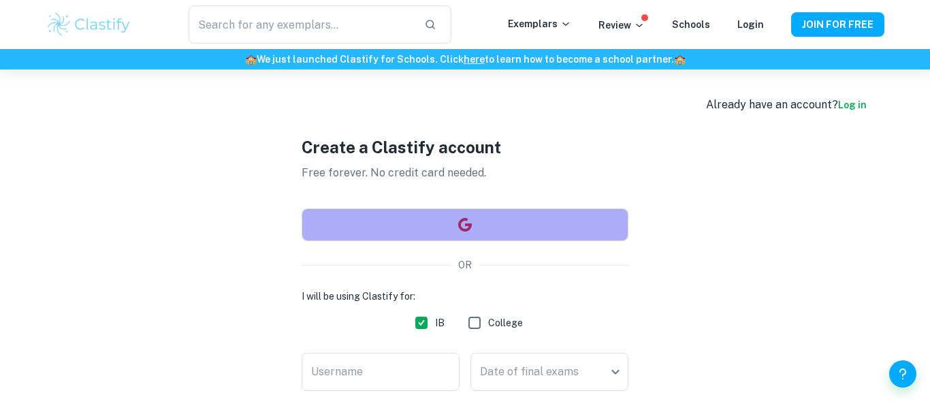
click at [414, 223] on button "button" at bounding box center [464, 224] width 327 height 33
